Goal: Information Seeking & Learning: Learn about a topic

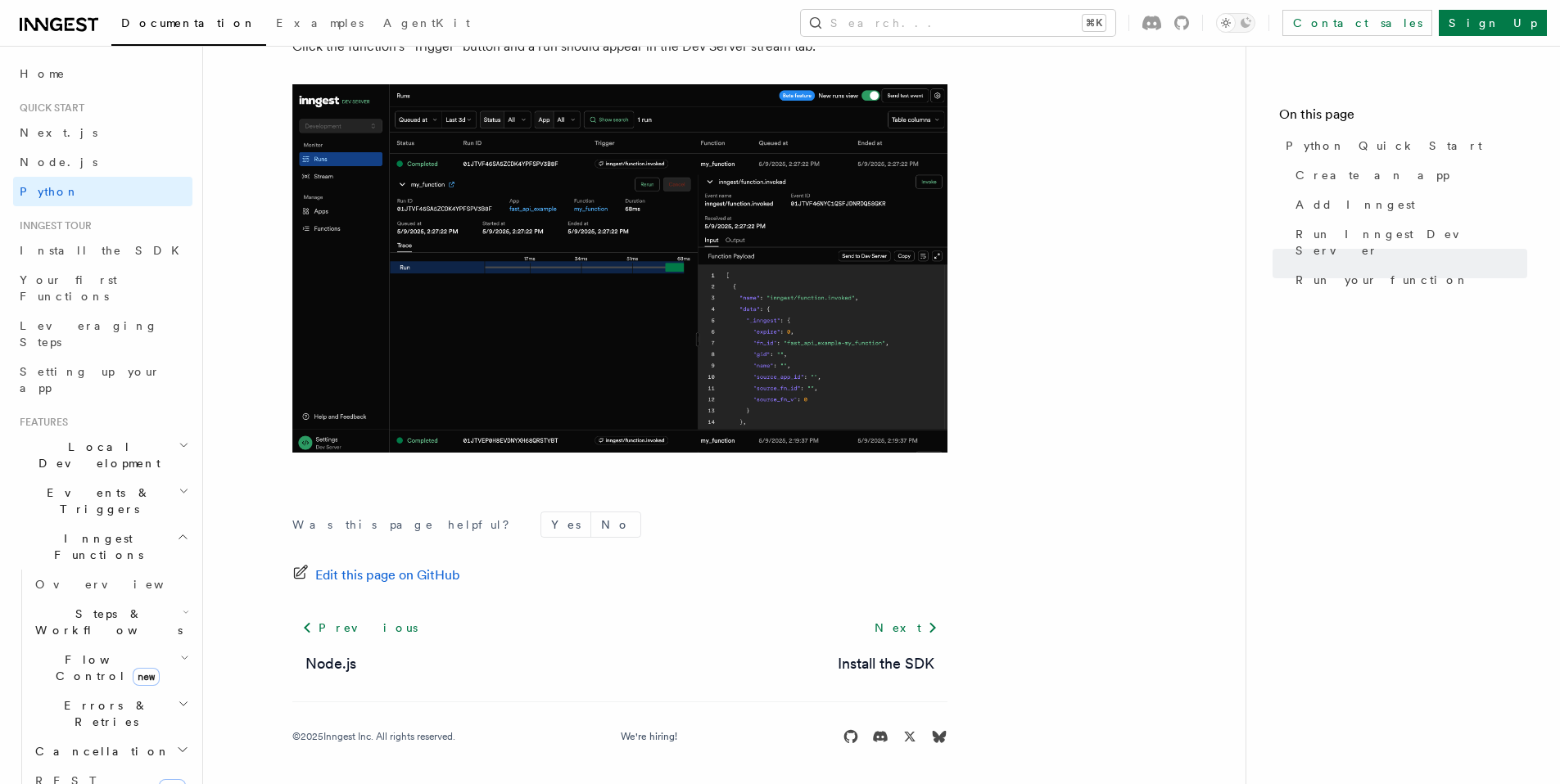
scroll to position [3165, 0]
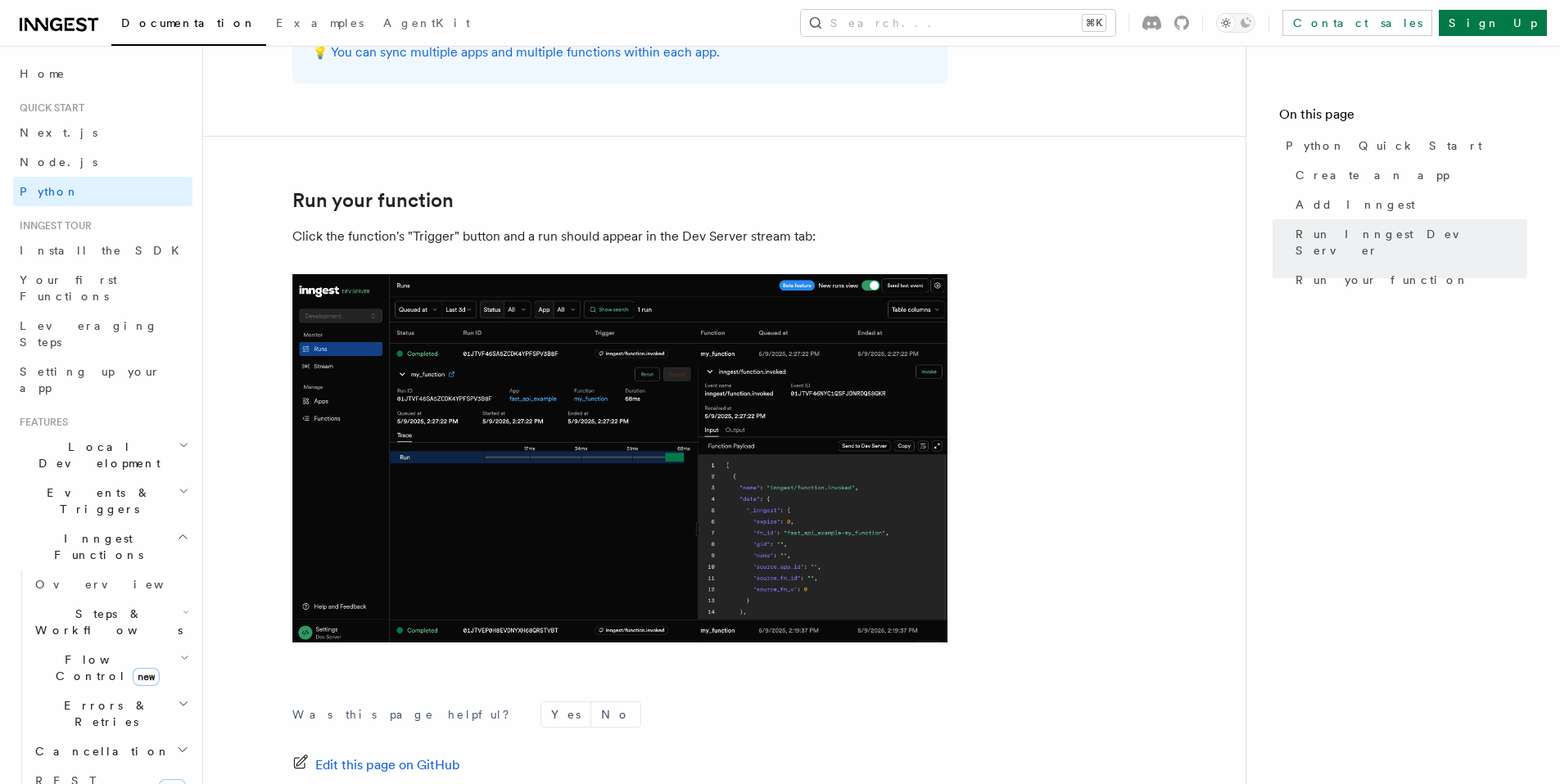
click at [634, 392] on img at bounding box center [620, 458] width 655 height 368
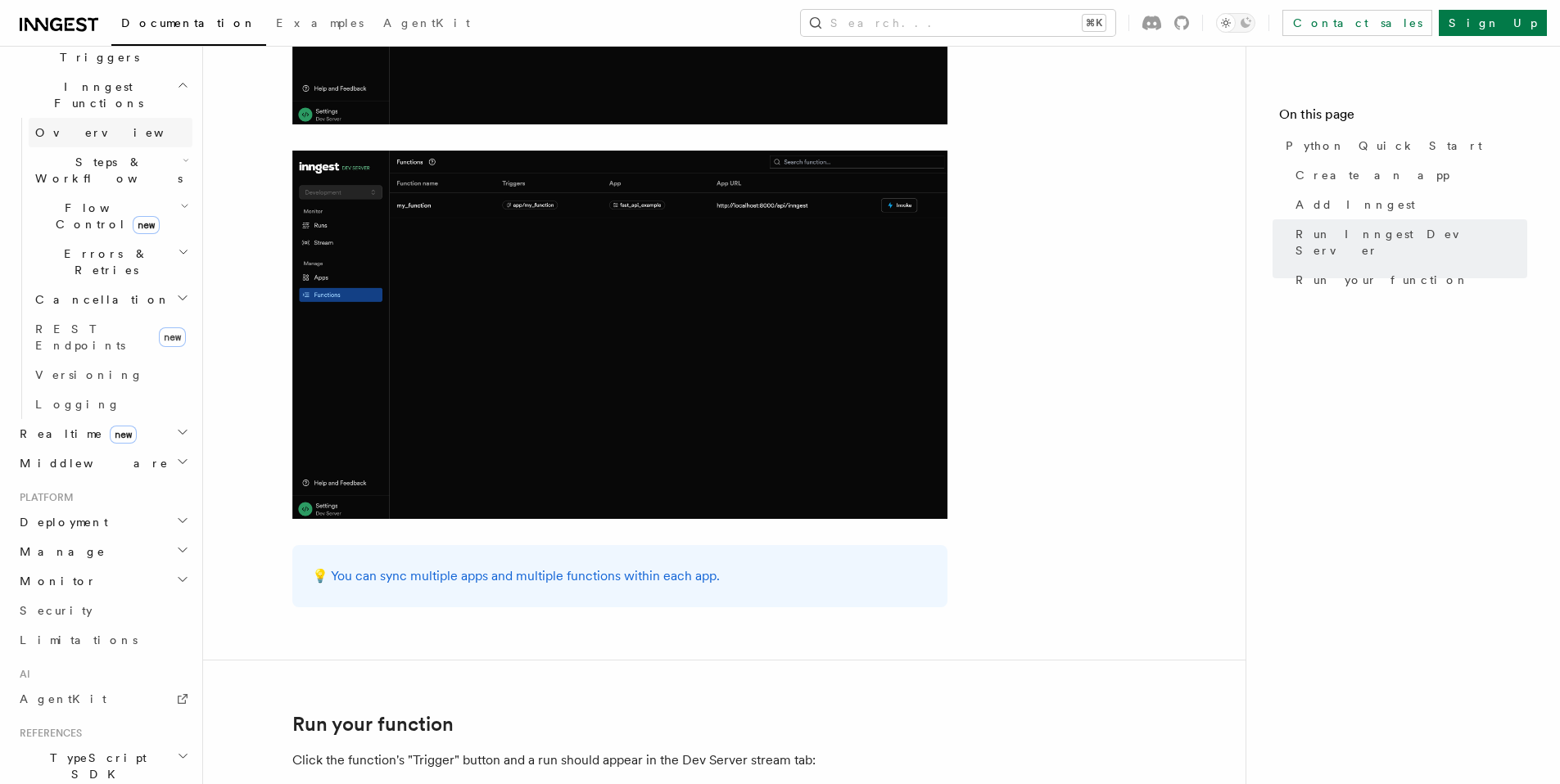
scroll to position [130, 0]
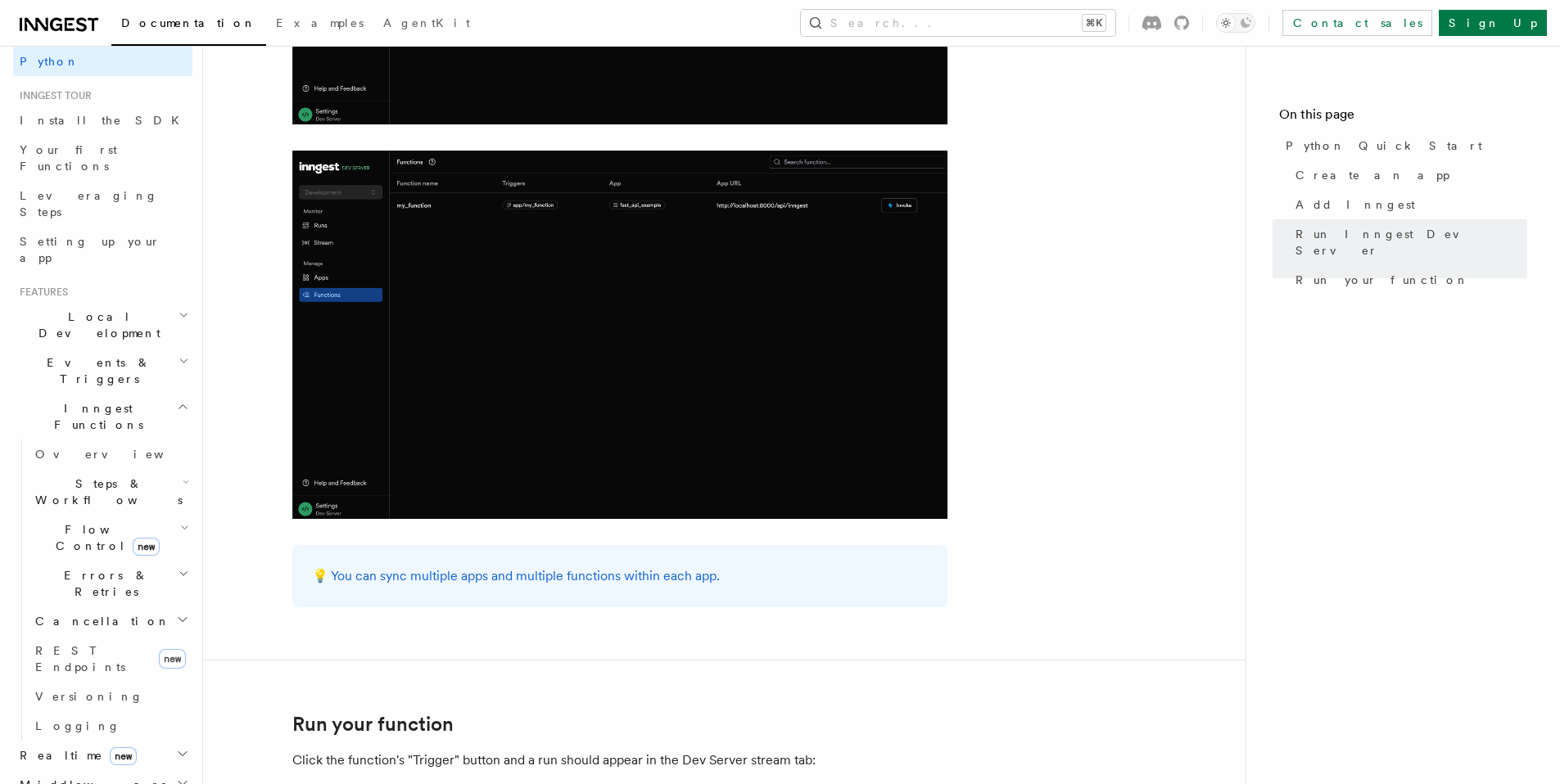
click at [157, 607] on h2 "Cancellation" at bounding box center [111, 622] width 164 height 29
click at [129, 636] on link "REST Endpoints new" at bounding box center [111, 659] width 164 height 46
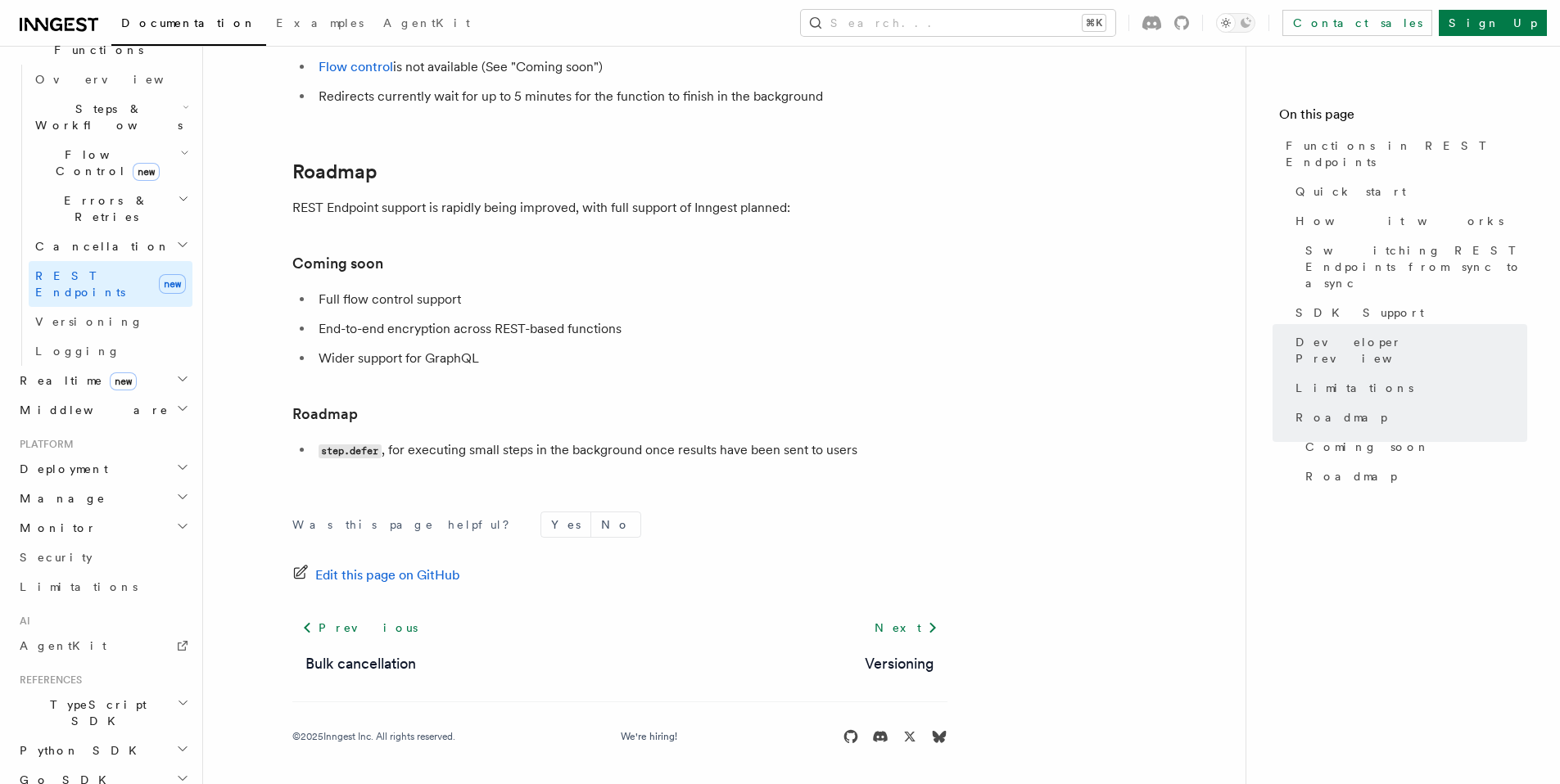
scroll to position [288, 0]
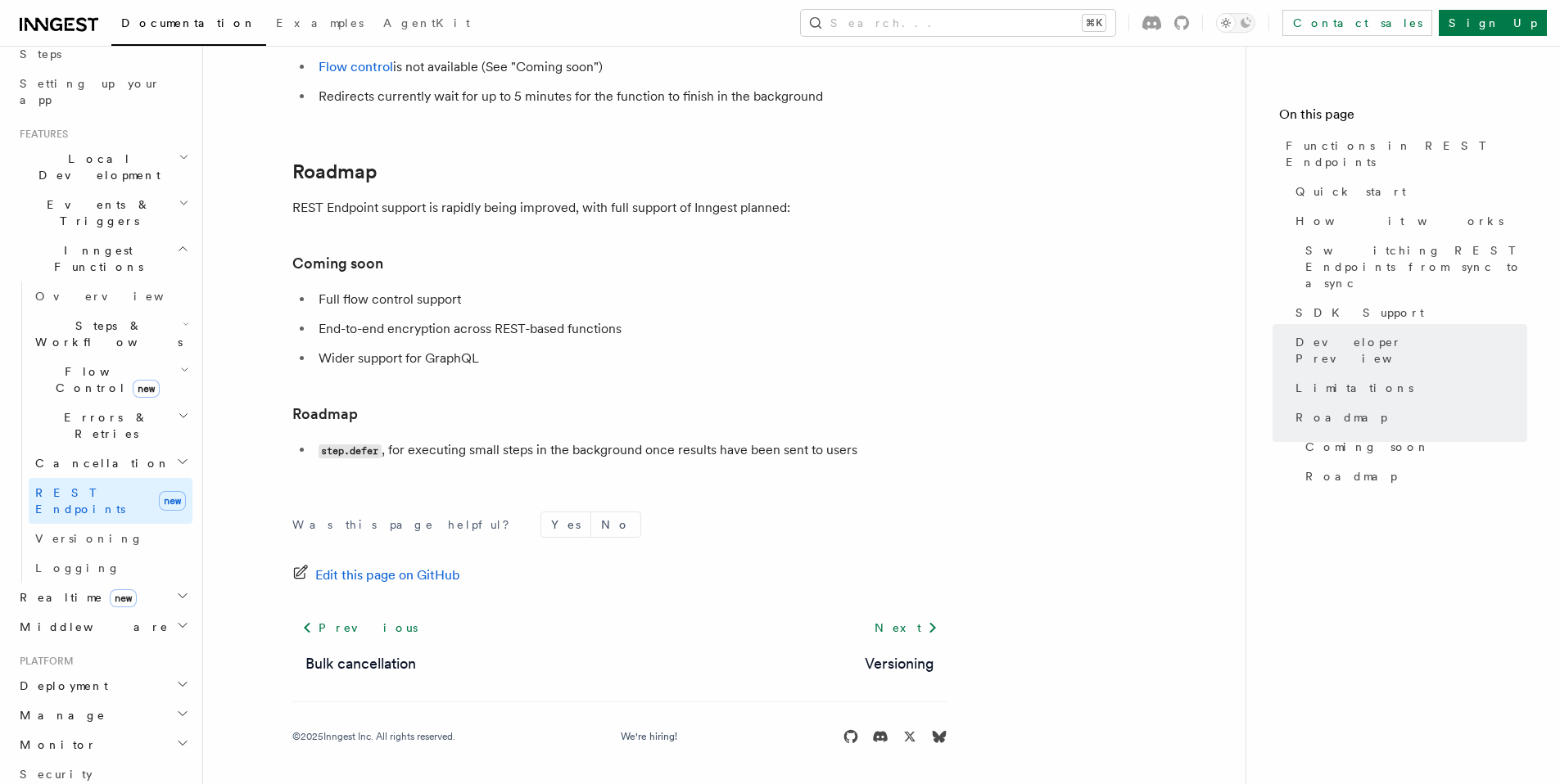
click at [97, 590] on span "Realtime new" at bounding box center [74, 598] width 124 height 16
click at [84, 642] on link "React hooks / Next.js" at bounding box center [111, 665] width 164 height 46
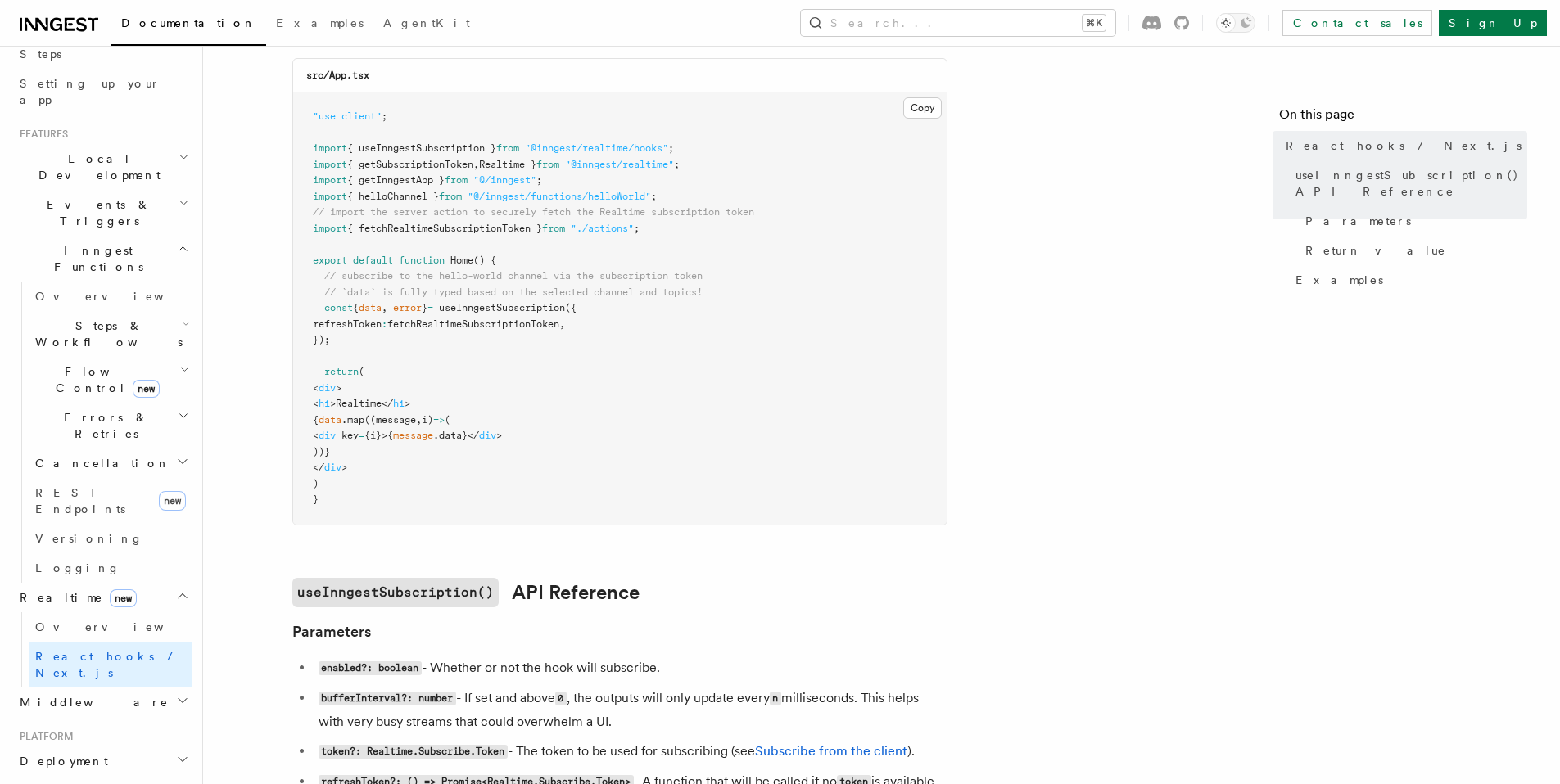
scroll to position [383, 0]
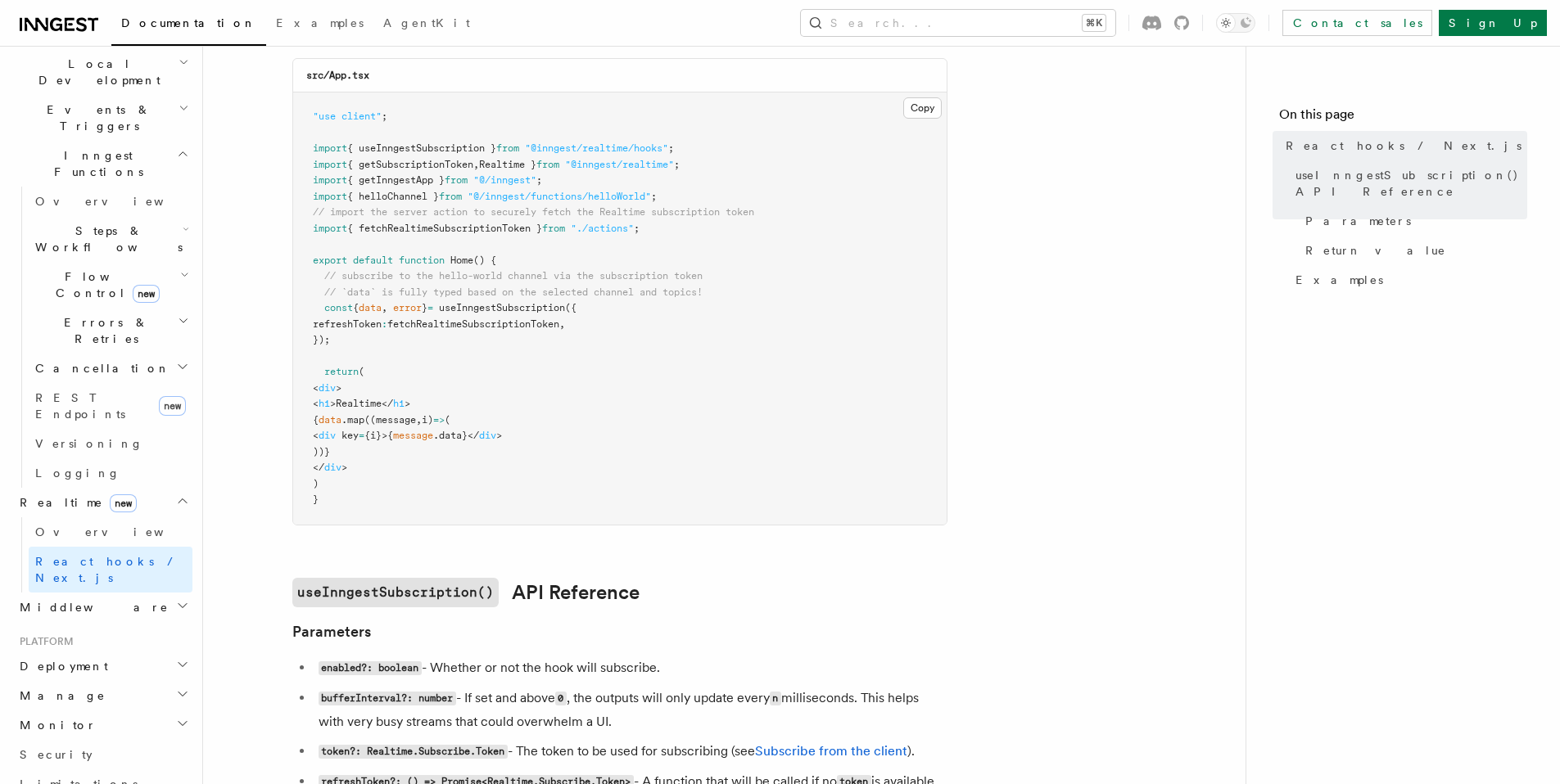
click at [61, 599] on span "Middleware" at bounding box center [91, 607] width 156 height 16
click at [70, 660] on span "Creating middleware" at bounding box center [104, 675] width 139 height 29
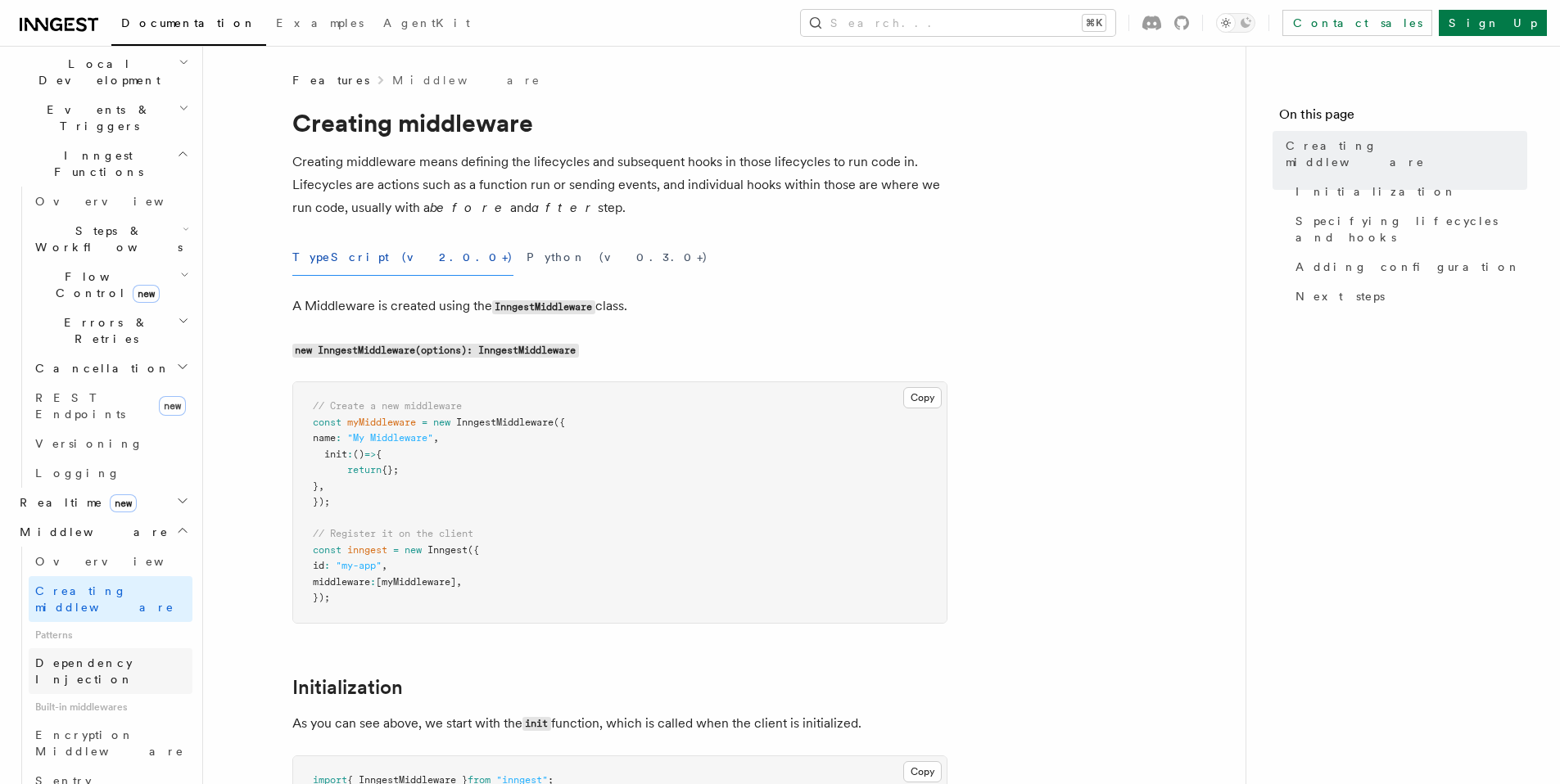
click at [76, 648] on link "Dependency Injection" at bounding box center [111, 671] width 164 height 46
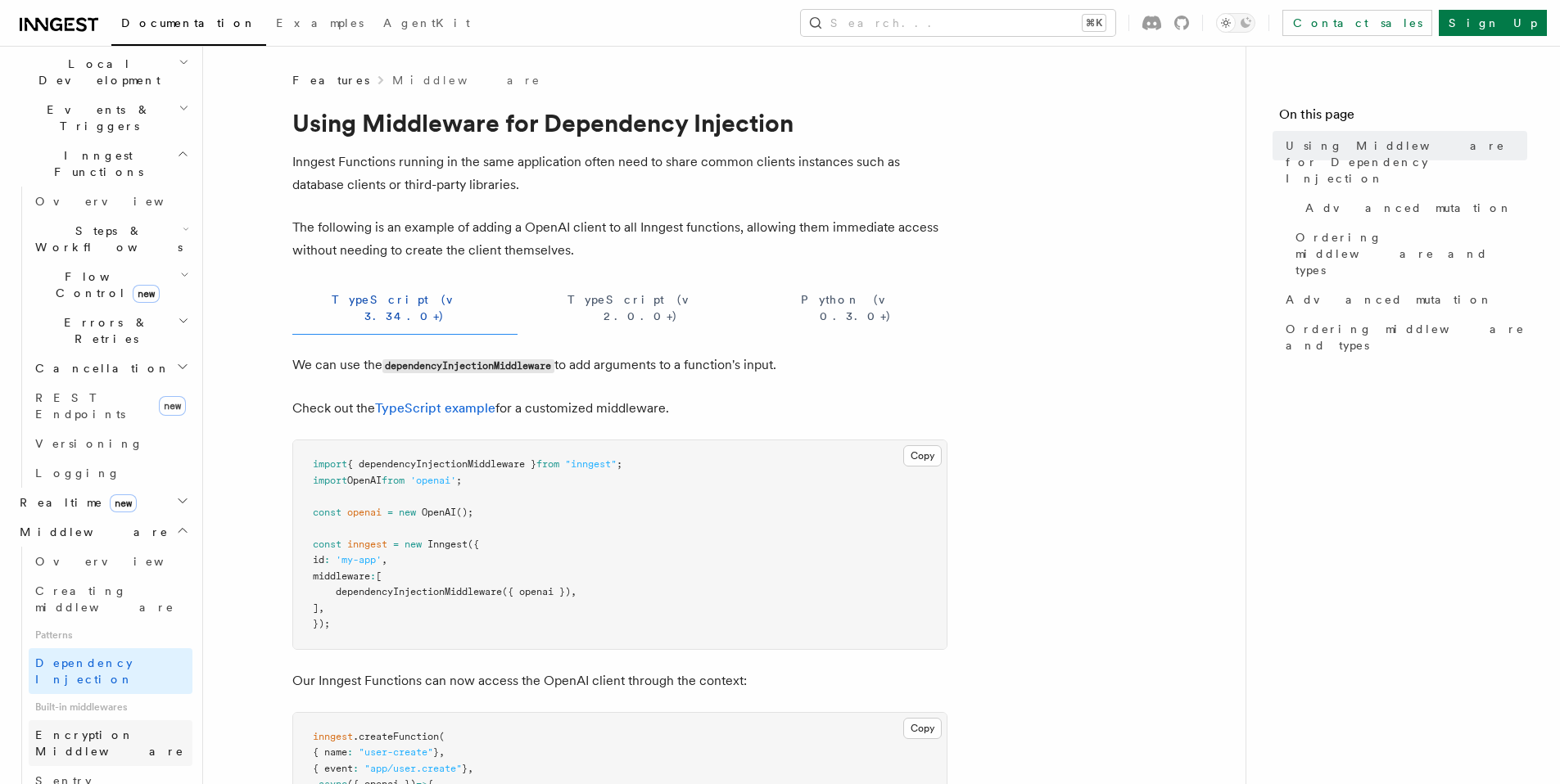
click at [86, 728] on span "Encryption Middleware" at bounding box center [109, 743] width 149 height 29
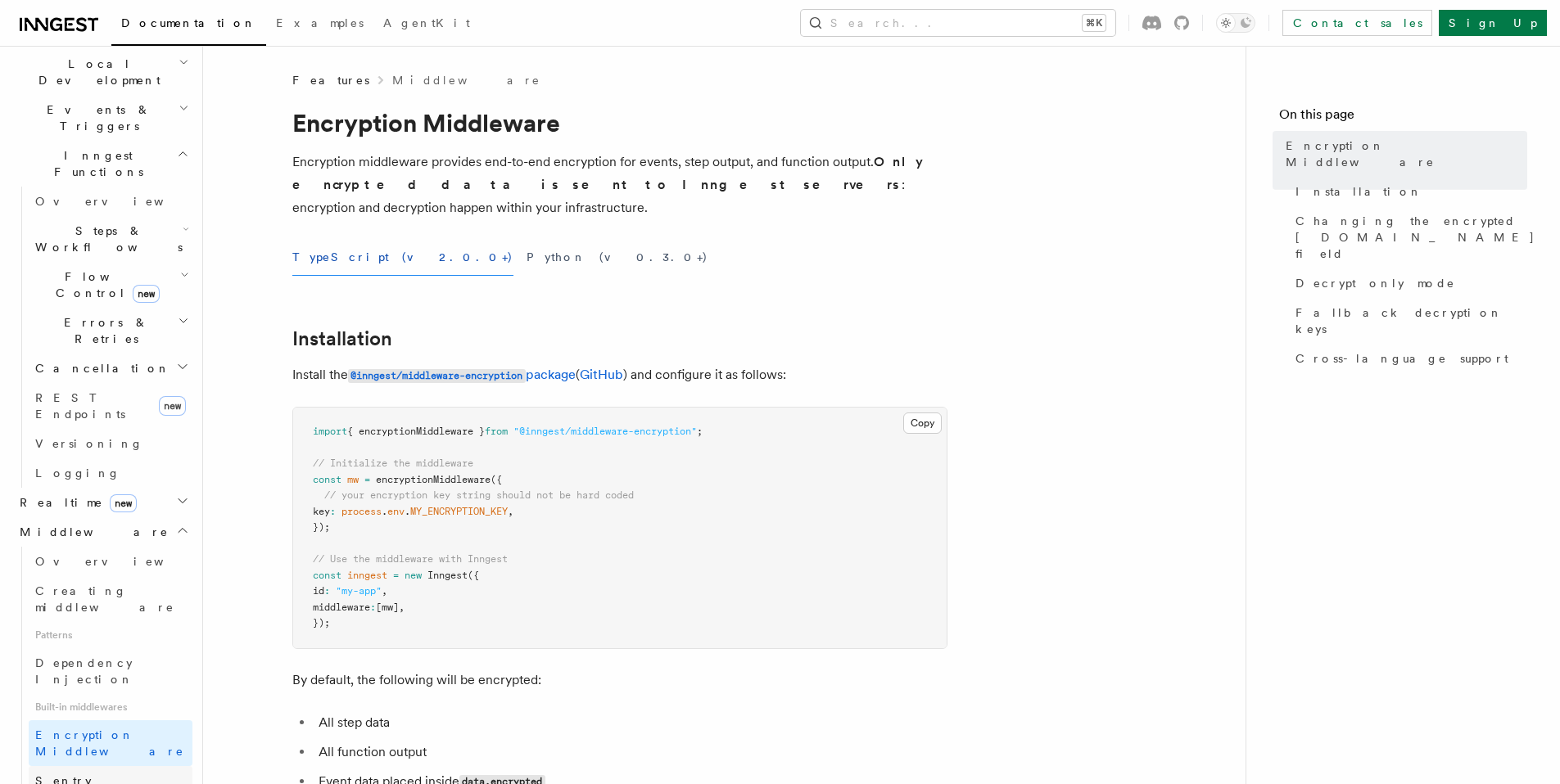
click at [92, 773] on span "Sentry Middleware" at bounding box center [114, 789] width 157 height 32
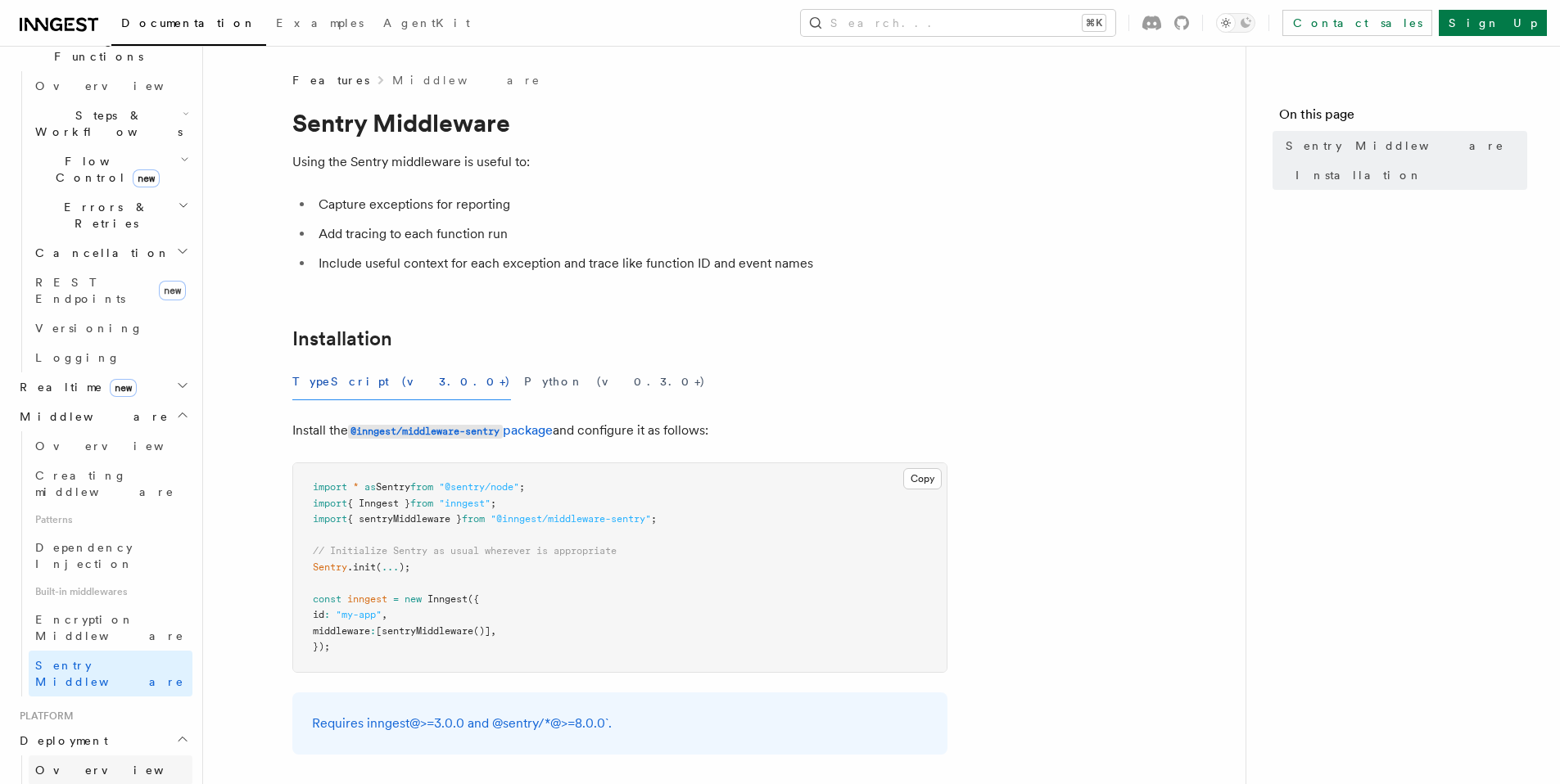
click at [107, 756] on link "Overview" at bounding box center [111, 770] width 164 height 29
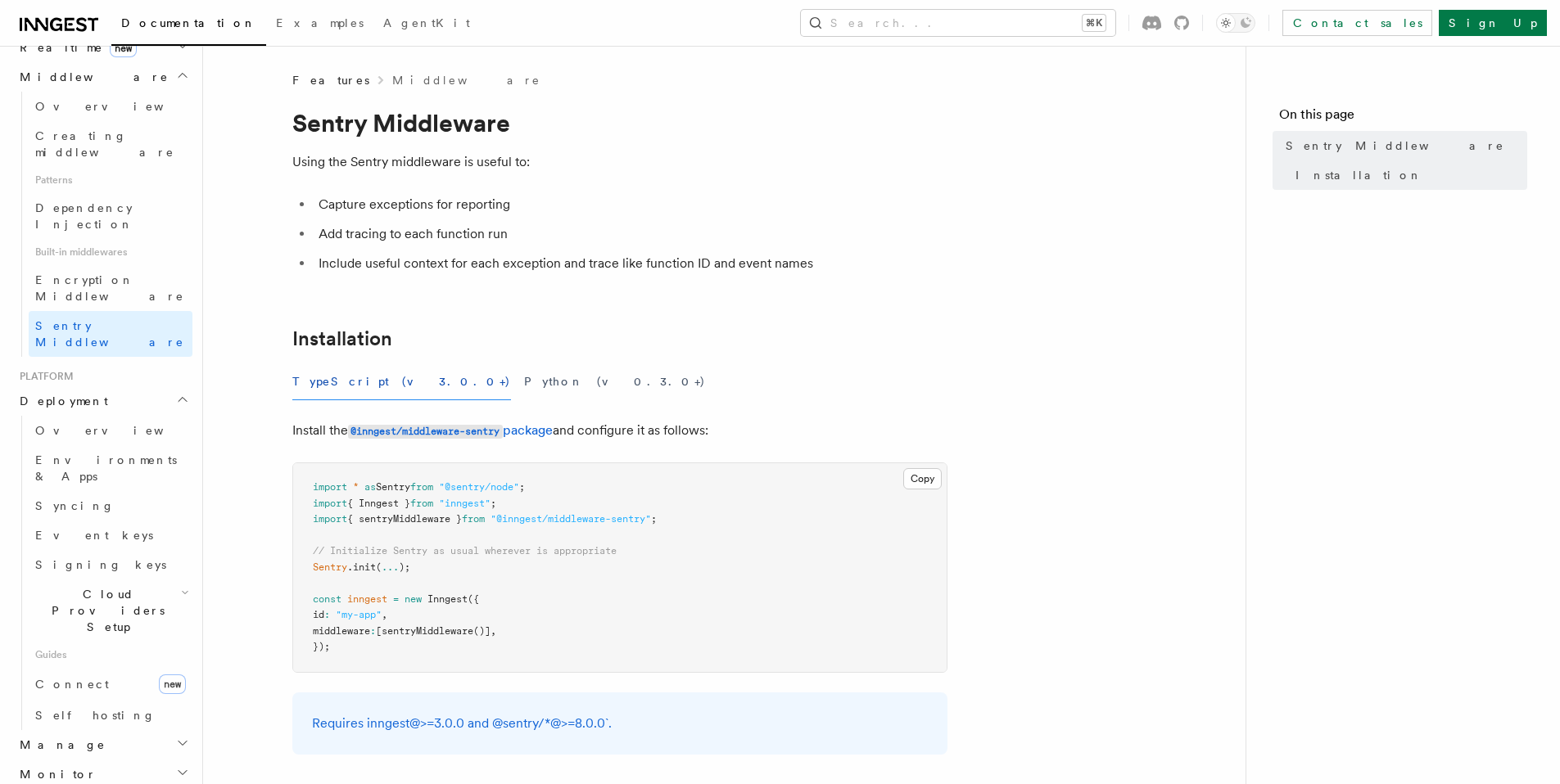
click at [80, 760] on h2 "Monitor" at bounding box center [103, 775] width 180 height 29
click at [91, 668] on link "Connect new" at bounding box center [111, 684] width 164 height 32
drag, startPoint x: 82, startPoint y: 461, endPoint x: 83, endPoint y: 451, distance: 10.0
click at [82, 730] on h2 "Manage" at bounding box center [103, 745] width 180 height 29
click at [83, 701] on link "Self hosting" at bounding box center [111, 716] width 164 height 29
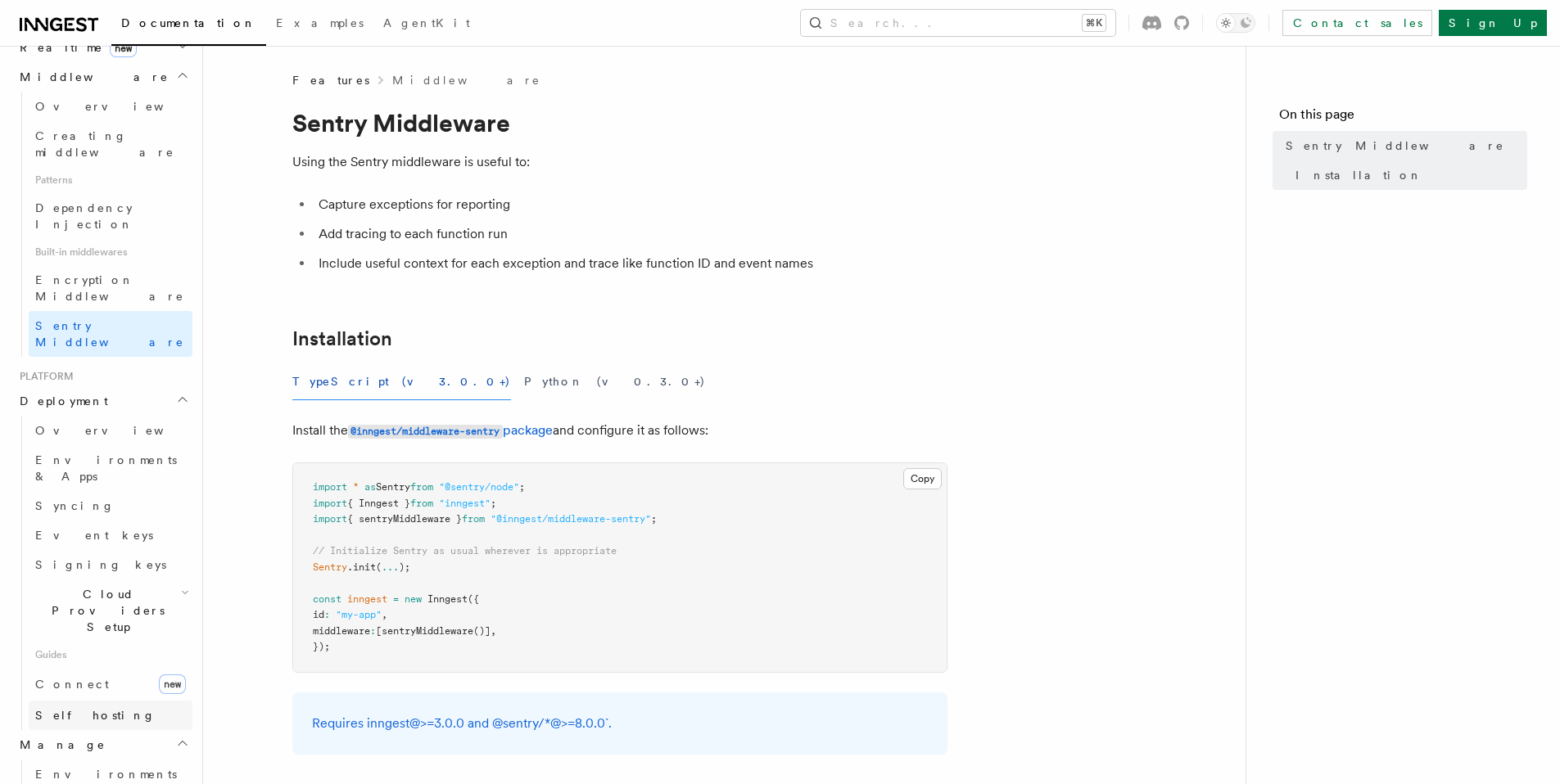
click at [83, 709] on span "Self hosting" at bounding box center [95, 715] width 121 height 13
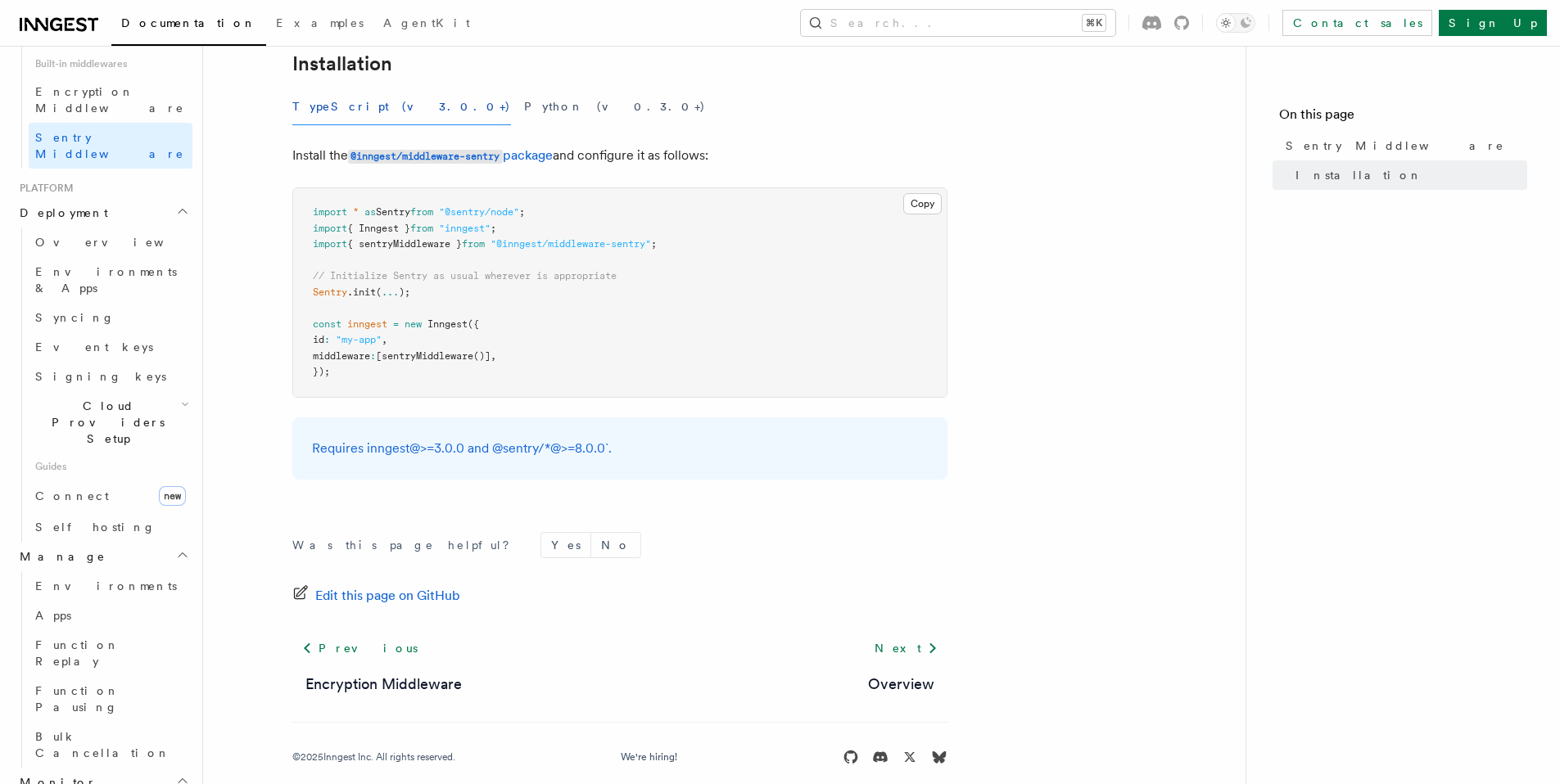
scroll to position [951, 0]
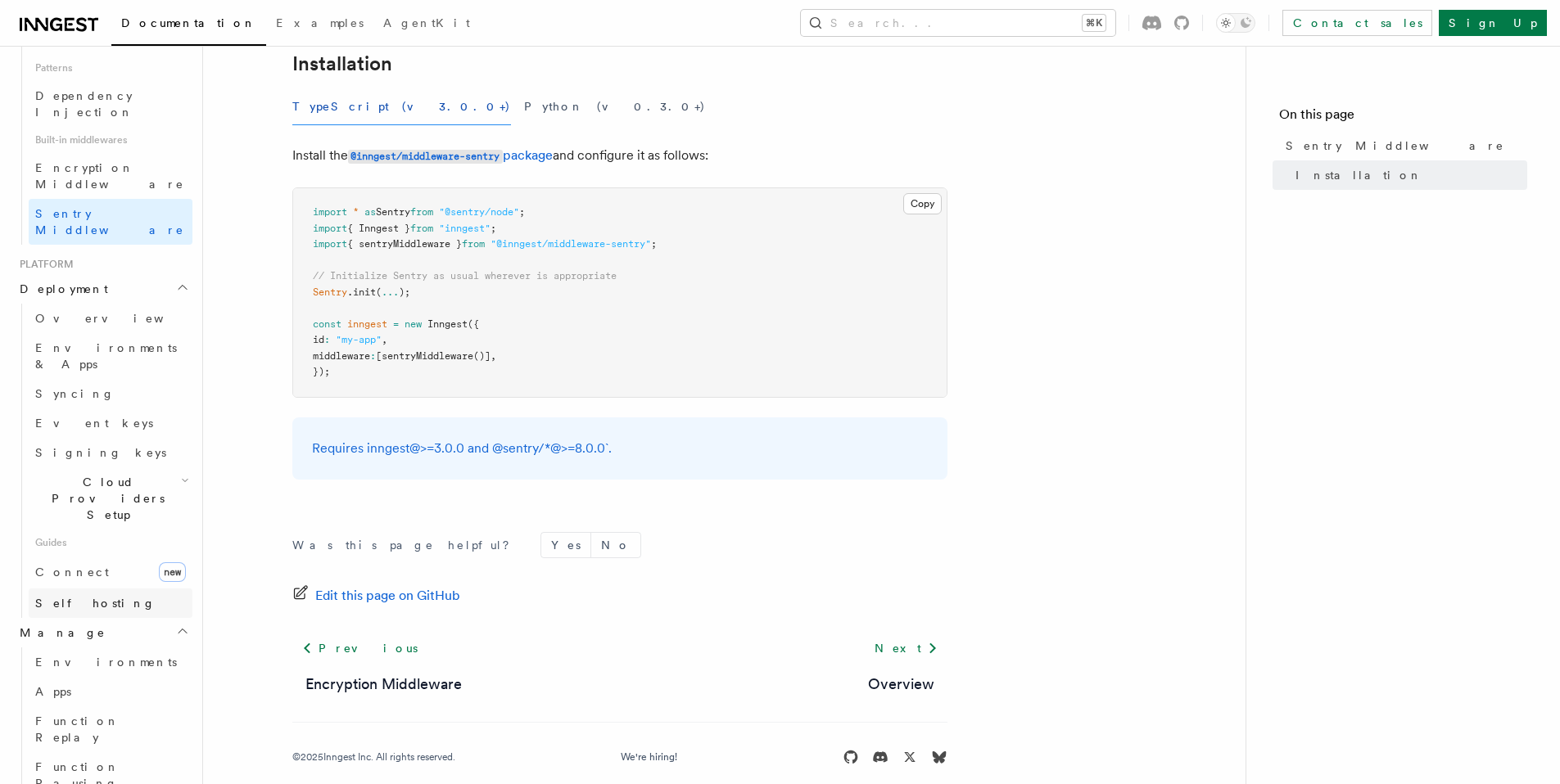
click at [64, 589] on link "Self hosting" at bounding box center [111, 604] width 164 height 29
click at [63, 589] on link "Self hosting" at bounding box center [111, 604] width 164 height 29
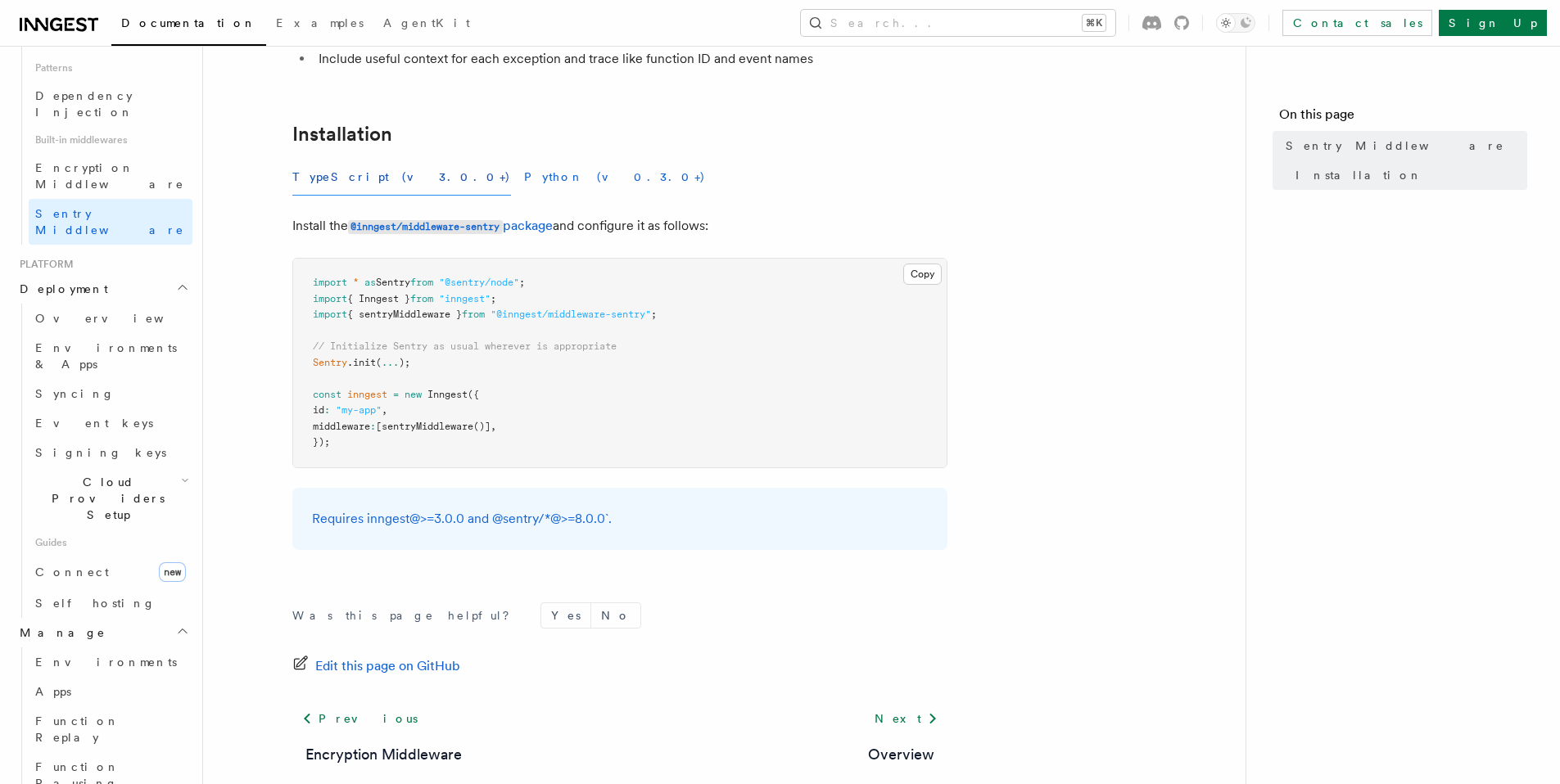
click at [524, 189] on button "Python (v0.3.0+)" at bounding box center [615, 177] width 182 height 37
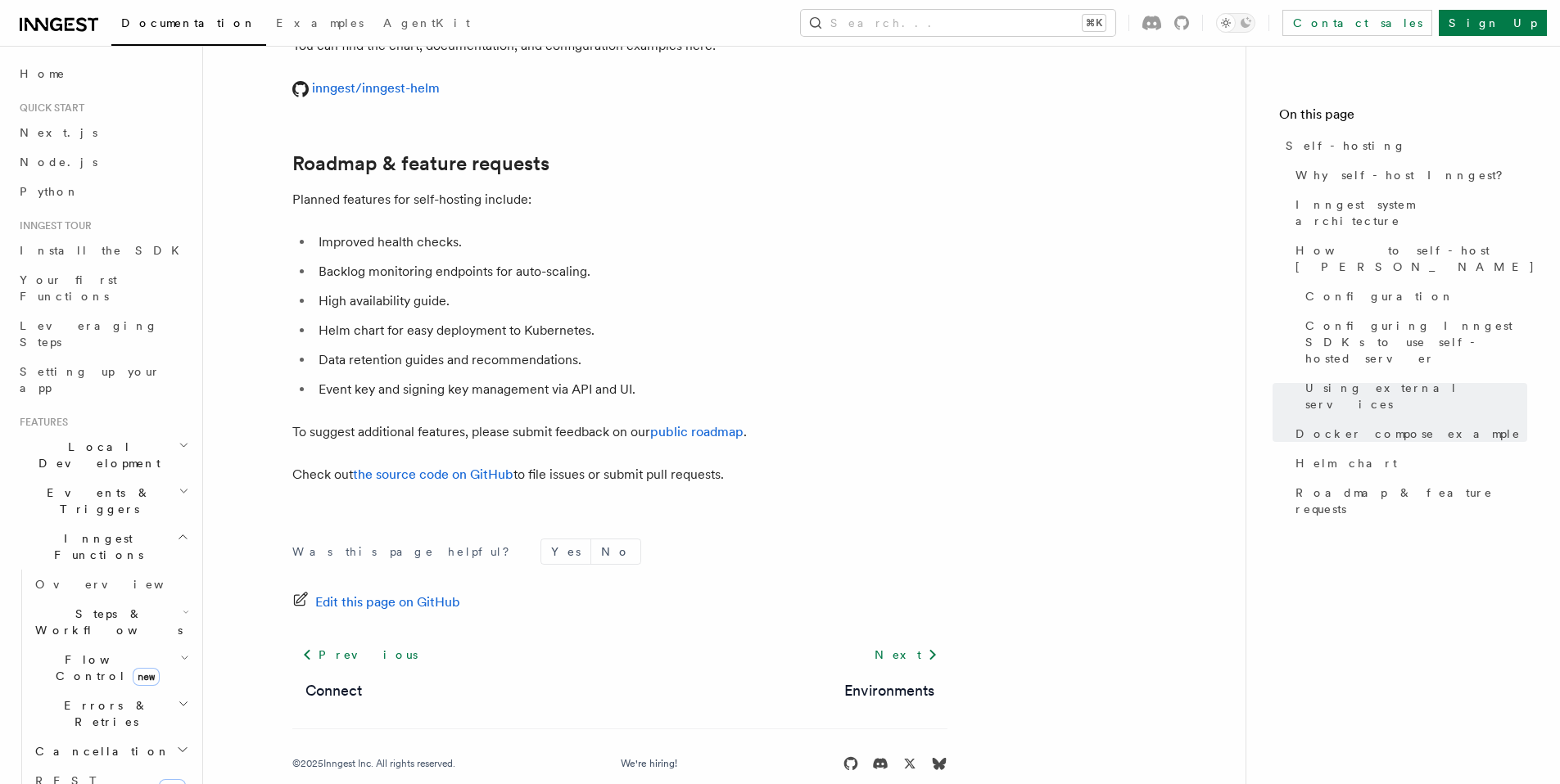
scroll to position [6241, 0]
